Goal: Entertainment & Leisure: Consume media (video, audio)

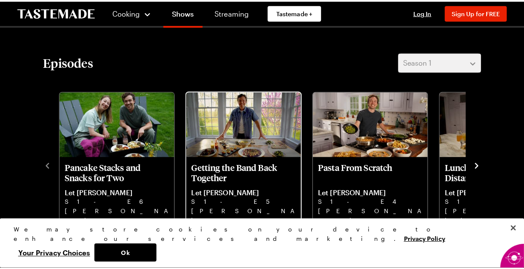
scroll to position [255, 0]
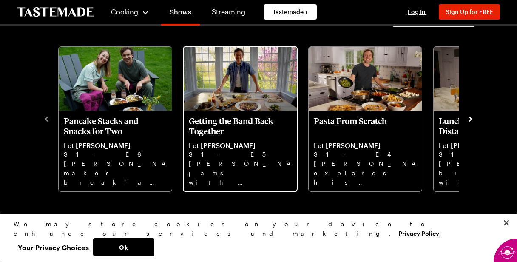
click at [223, 123] on p "Getting the Band Back Together" at bounding box center [240, 126] width 103 height 20
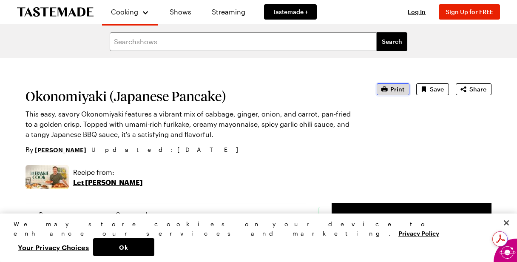
click at [388, 91] on icon "button" at bounding box center [385, 89] width 6 height 6
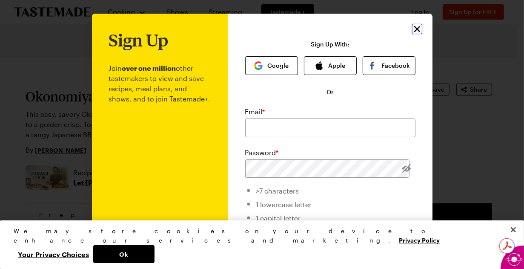
click at [412, 26] on icon "Close" at bounding box center [417, 29] width 10 height 10
